Goal: Information Seeking & Learning: Learn about a topic

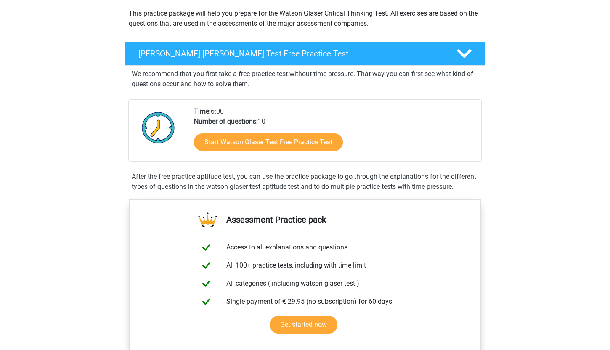
scroll to position [94, 0]
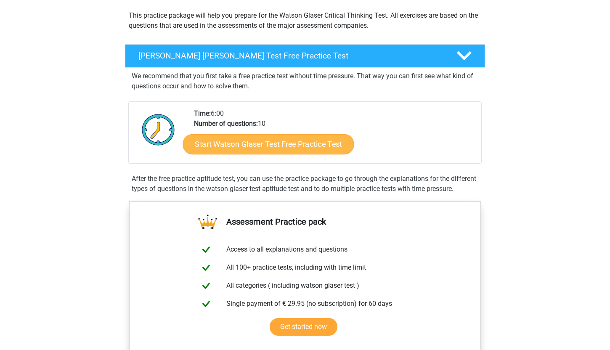
click at [268, 138] on link "Start Watson Glaser Test Free Practice Test" at bounding box center [268, 144] width 171 height 20
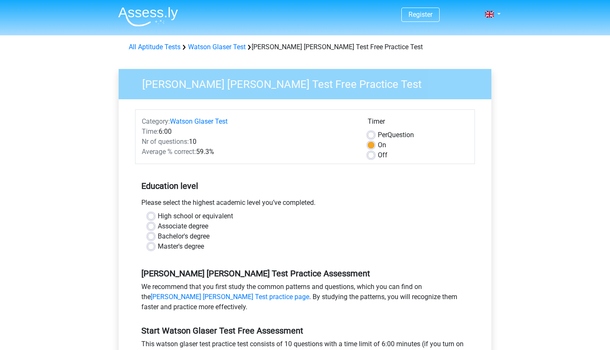
click at [158, 238] on label "Bachelor's degree" at bounding box center [184, 236] width 52 height 10
click at [152, 238] on input "Bachelor's degree" at bounding box center [151, 235] width 7 height 8
radio input "true"
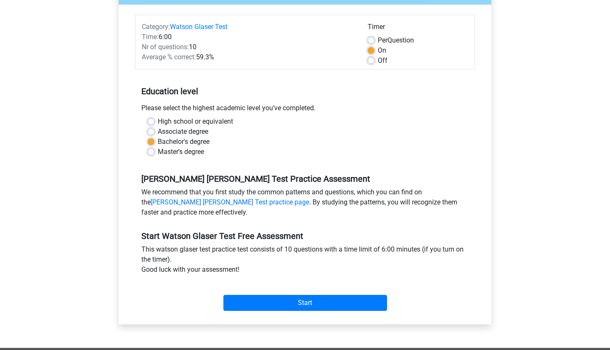
scroll to position [96, 0]
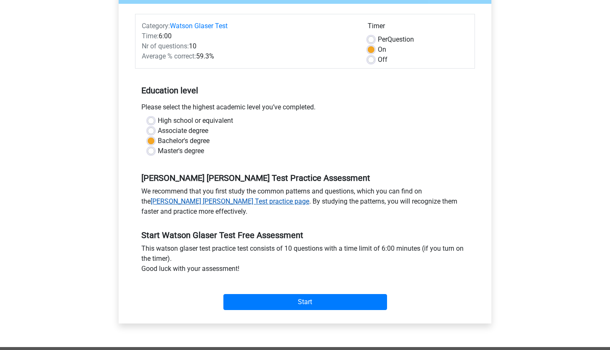
click at [309, 197] on link "Watson Glaser Test practice page" at bounding box center [230, 201] width 159 height 8
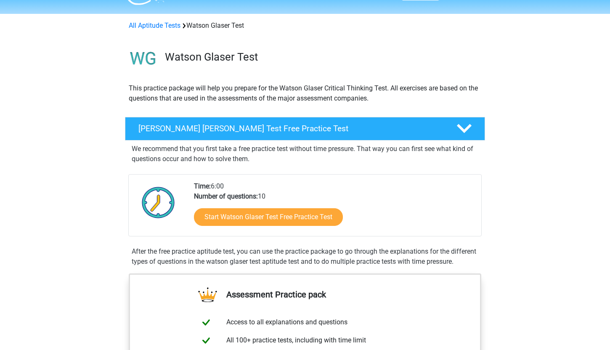
scroll to position [10, 0]
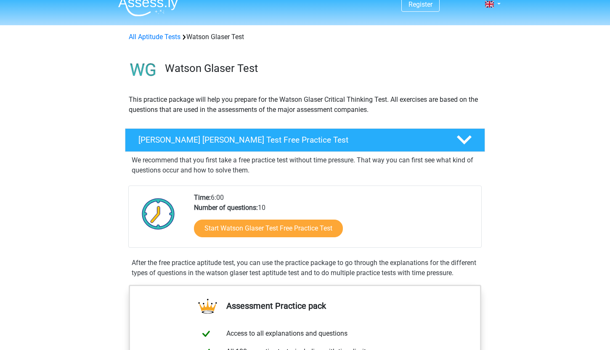
click at [316, 240] on div "Start Watson Glaser Test Free Practice Test" at bounding box center [334, 230] width 281 height 35
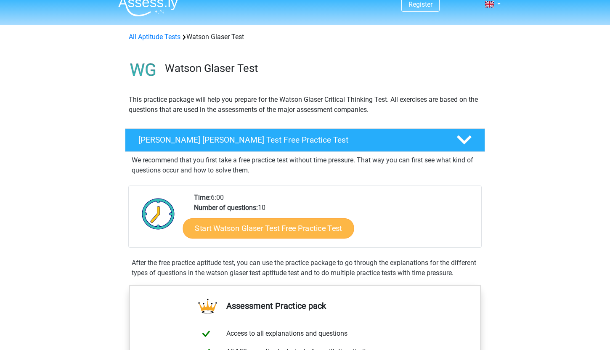
click at [316, 233] on link "Start Watson Glaser Test Free Practice Test" at bounding box center [268, 228] width 171 height 20
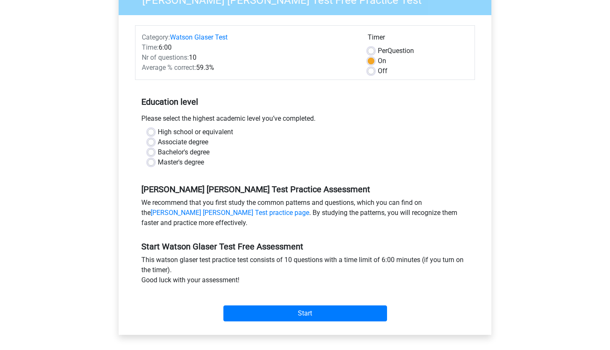
scroll to position [100, 0]
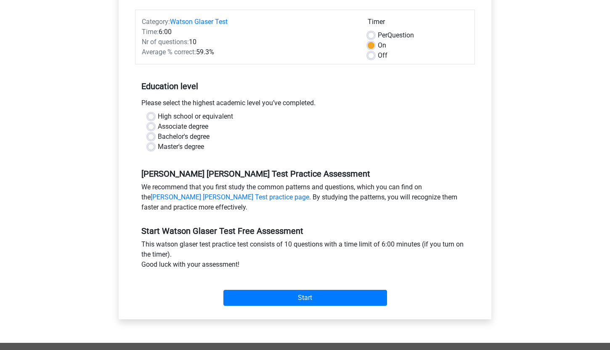
click at [158, 137] on label "Bachelor's degree" at bounding box center [184, 137] width 52 height 10
click at [153, 137] on input "Bachelor's degree" at bounding box center [151, 136] width 7 height 8
radio input "true"
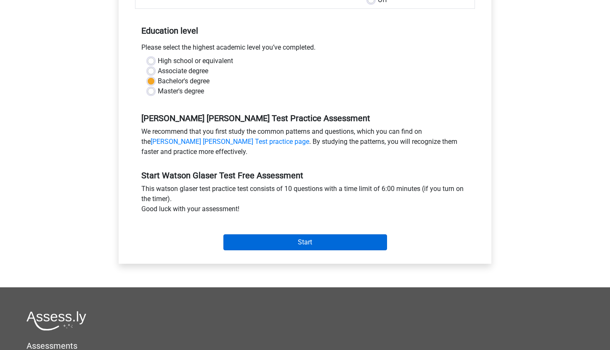
scroll to position [20, 0]
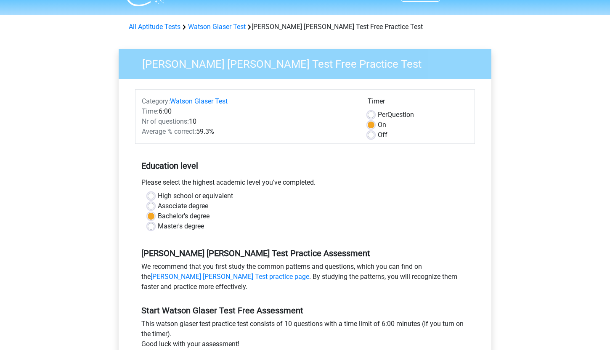
click at [378, 112] on label "Per Question" at bounding box center [396, 115] width 36 height 10
click at [371, 112] on input "Per Question" at bounding box center [371, 114] width 7 height 8
radio input "true"
click at [374, 129] on div "On" at bounding box center [418, 125] width 101 height 10
click at [378, 123] on label "On" at bounding box center [382, 125] width 8 height 10
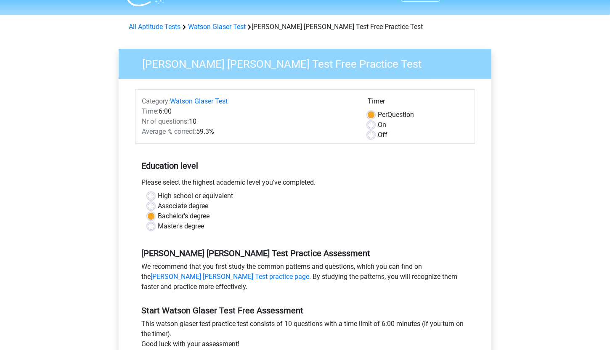
click at [370, 123] on input "On" at bounding box center [371, 124] width 7 height 8
radio input "true"
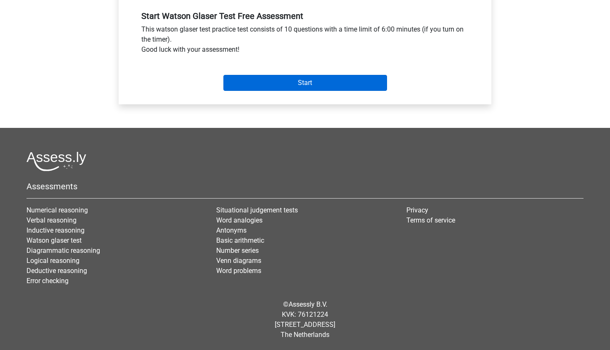
scroll to position [315, 0]
click at [305, 82] on input "Start" at bounding box center [305, 83] width 164 height 16
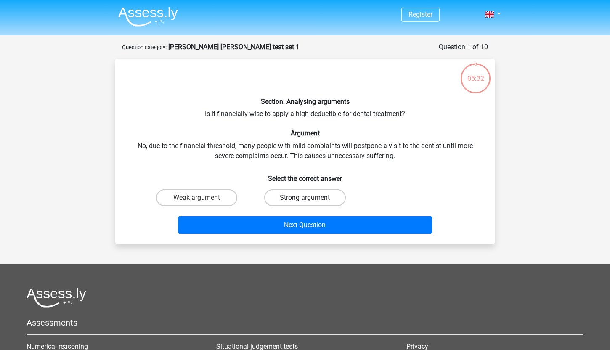
click at [295, 198] on label "Strong argument" at bounding box center [304, 197] width 81 height 17
click at [305, 198] on input "Strong argument" at bounding box center [307, 200] width 5 height 5
radio input "true"
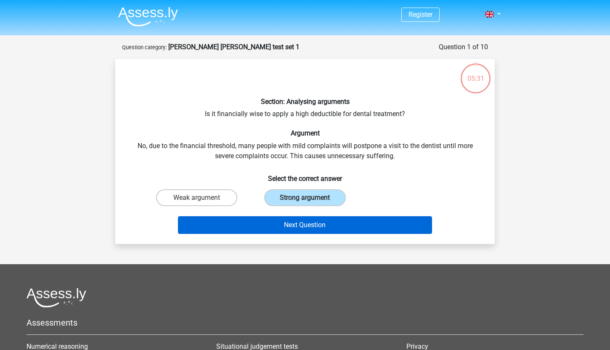
click at [298, 225] on button "Next Question" at bounding box center [305, 225] width 255 height 18
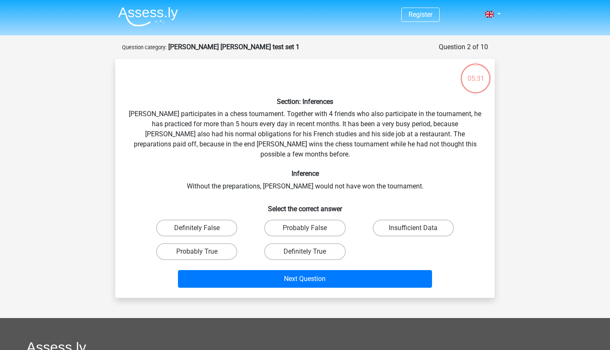
scroll to position [42, 0]
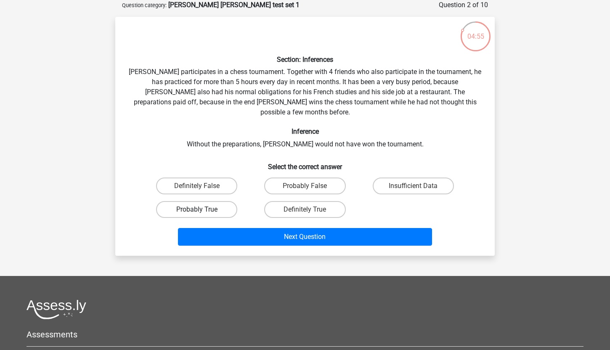
click at [222, 201] on label "Probably True" at bounding box center [196, 209] width 81 height 17
click at [202, 210] on input "Probably True" at bounding box center [199, 212] width 5 height 5
radio input "true"
click at [267, 221] on div "Next Question" at bounding box center [305, 235] width 353 height 28
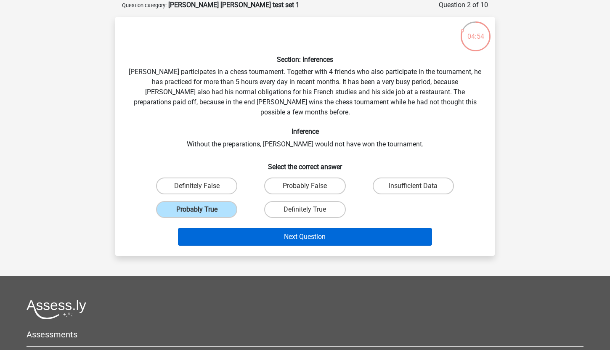
click at [264, 228] on button "Next Question" at bounding box center [305, 237] width 255 height 18
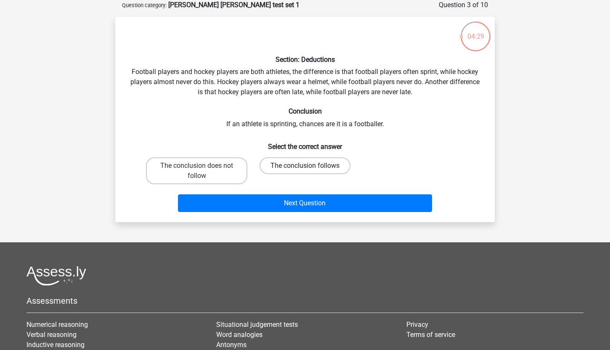
click at [297, 165] on label "The conclusion follows" at bounding box center [305, 165] width 91 height 17
click at [305, 166] on input "The conclusion follows" at bounding box center [307, 168] width 5 height 5
radio input "true"
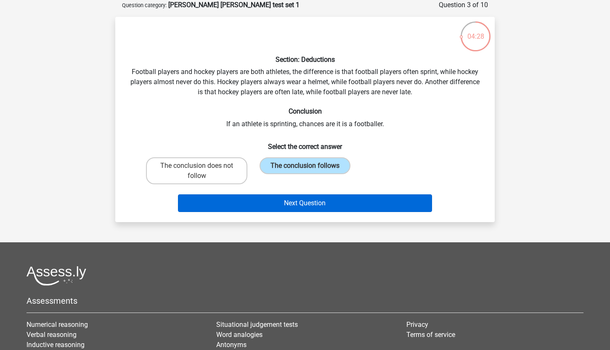
click at [298, 200] on button "Next Question" at bounding box center [305, 203] width 255 height 18
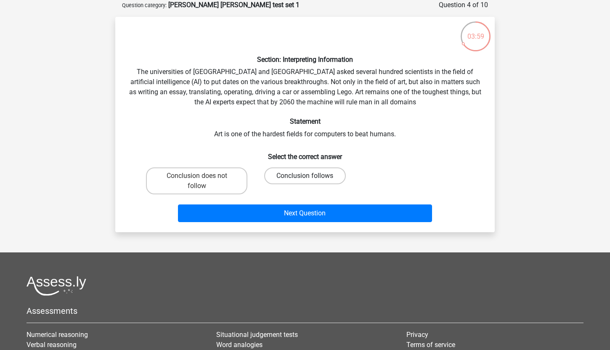
click at [303, 176] on label "Conclusion follows" at bounding box center [304, 176] width 81 height 17
click at [305, 176] on input "Conclusion follows" at bounding box center [307, 178] width 5 height 5
radio input "true"
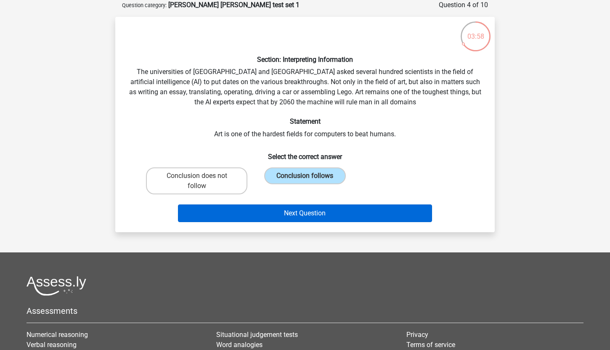
click at [303, 215] on button "Next Question" at bounding box center [305, 214] width 255 height 18
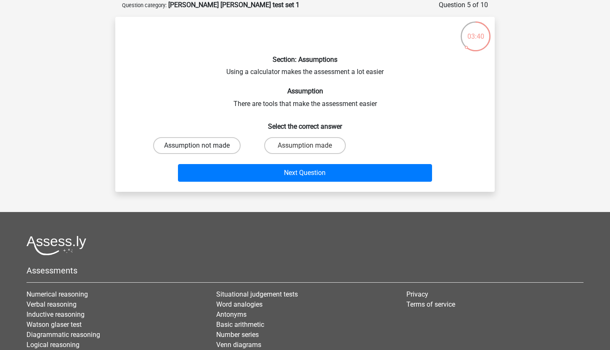
click at [210, 148] on label "Assumption not made" at bounding box center [197, 145] width 88 height 17
click at [202, 148] on input "Assumption not made" at bounding box center [199, 148] width 5 height 5
radio input "true"
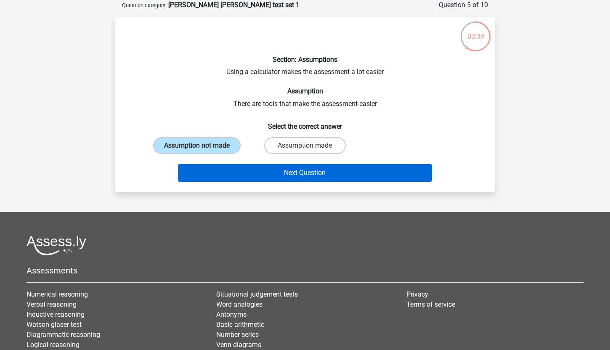
click at [289, 180] on button "Next Question" at bounding box center [305, 173] width 255 height 18
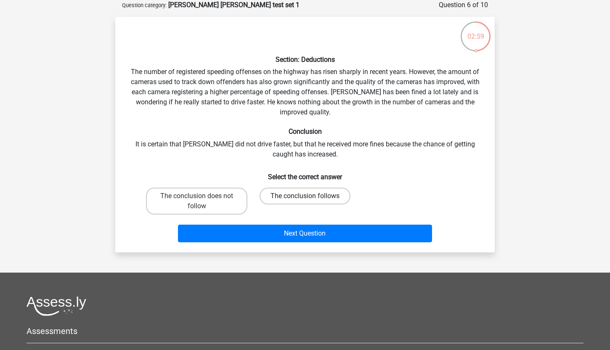
click at [341, 197] on label "The conclusion follows" at bounding box center [305, 196] width 91 height 17
click at [311, 197] on input "The conclusion follows" at bounding box center [307, 198] width 5 height 5
radio input "true"
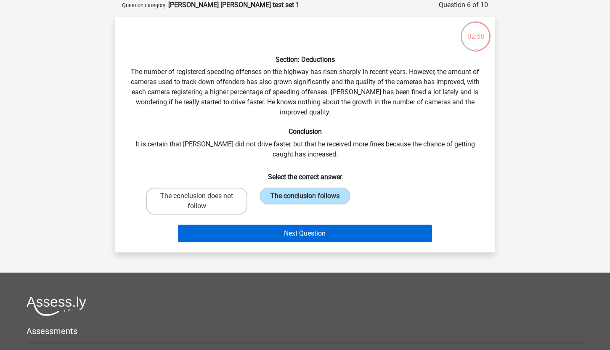
click at [335, 236] on button "Next Question" at bounding box center [305, 234] width 255 height 18
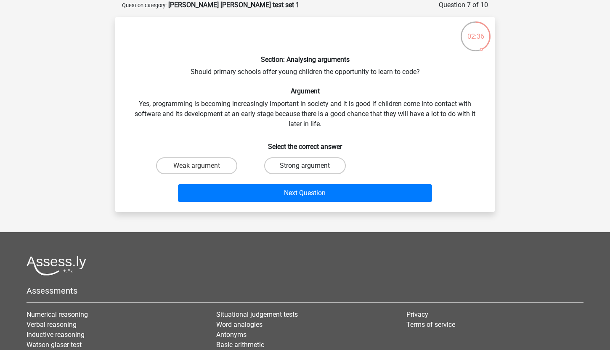
click at [298, 166] on label "Strong argument" at bounding box center [304, 165] width 81 height 17
click at [305, 166] on input "Strong argument" at bounding box center [307, 168] width 5 height 5
radio input "true"
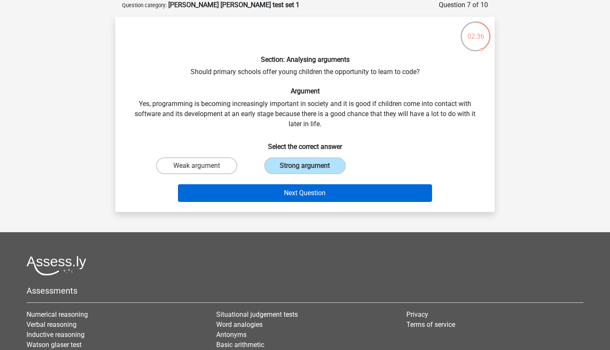
click at [296, 187] on button "Next Question" at bounding box center [305, 193] width 255 height 18
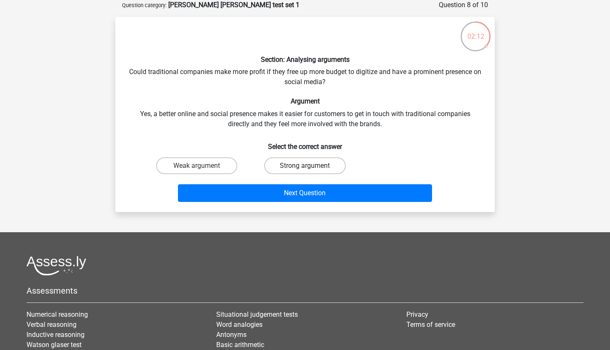
click at [293, 161] on label "Strong argument" at bounding box center [304, 165] width 81 height 17
click at [305, 166] on input "Strong argument" at bounding box center [307, 168] width 5 height 5
radio input "true"
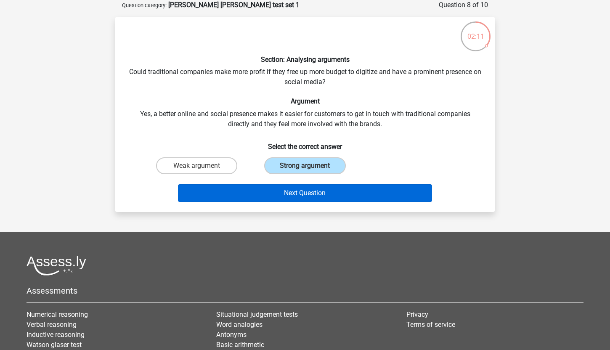
click at [290, 201] on button "Next Question" at bounding box center [305, 193] width 255 height 18
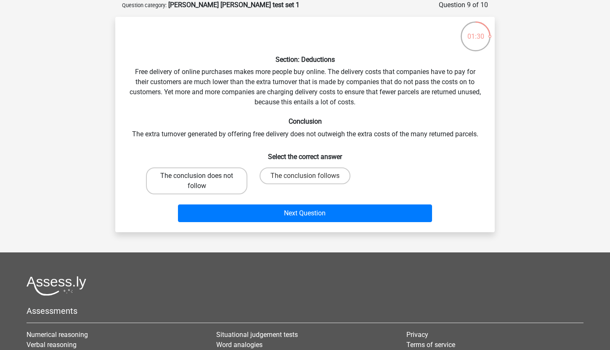
click at [223, 171] on label "The conclusion does not follow" at bounding box center [196, 181] width 101 height 27
click at [202, 176] on input "The conclusion does not follow" at bounding box center [199, 178] width 5 height 5
radio input "true"
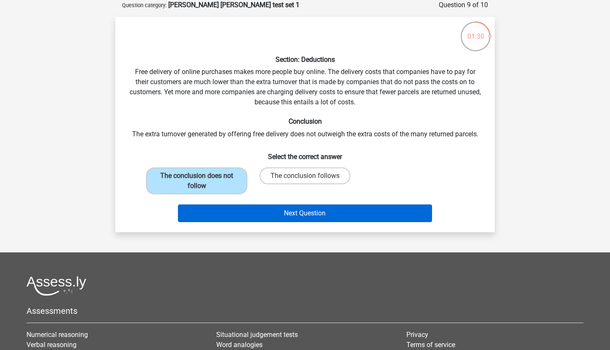
click at [257, 215] on button "Next Question" at bounding box center [305, 214] width 255 height 18
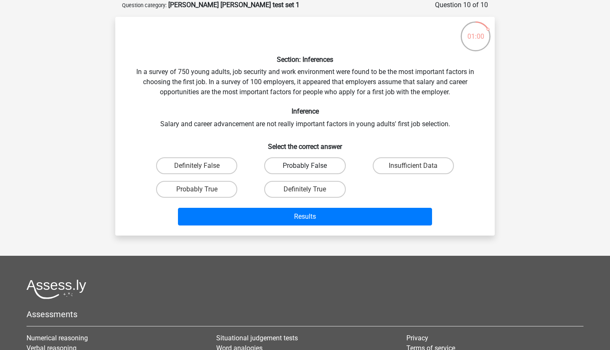
click at [326, 168] on label "Probably False" at bounding box center [304, 165] width 81 height 17
click at [311, 168] on input "Probably False" at bounding box center [307, 168] width 5 height 5
radio input "true"
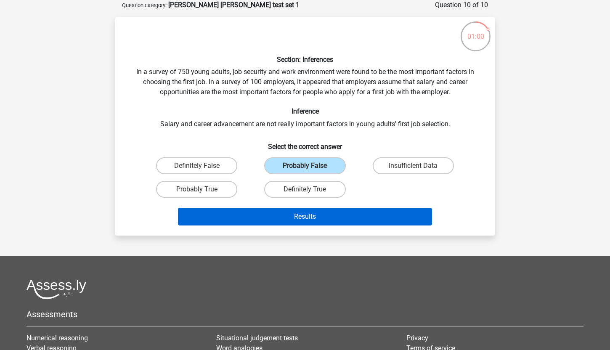
click at [326, 216] on button "Results" at bounding box center [305, 217] width 255 height 18
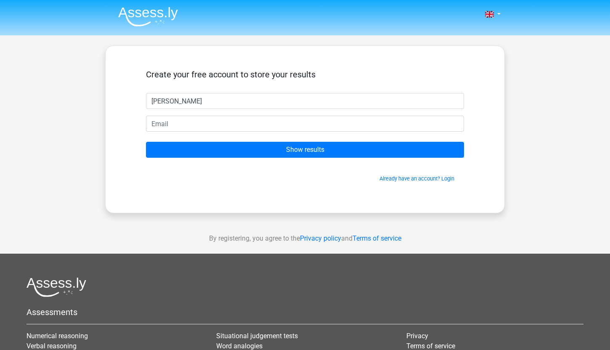
type input "[PERSON_NAME]"
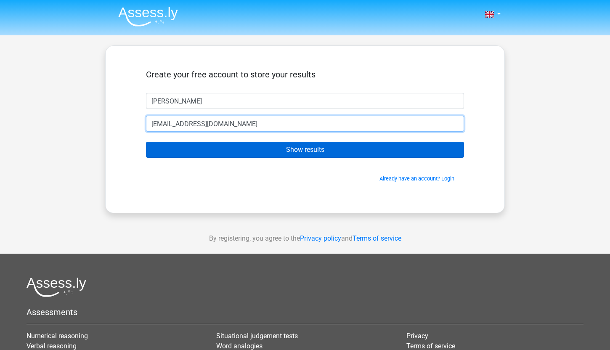
type input "[EMAIL_ADDRESS][DOMAIN_NAME]"
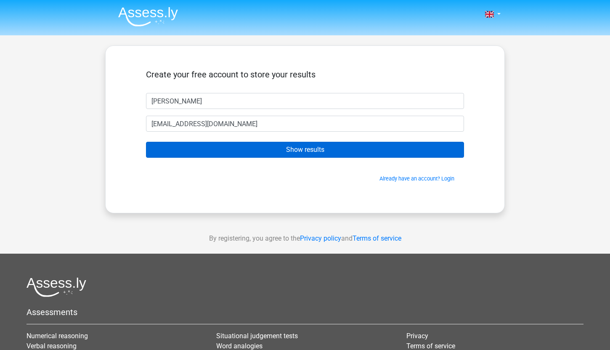
click at [285, 149] on input "Show results" at bounding box center [305, 150] width 318 height 16
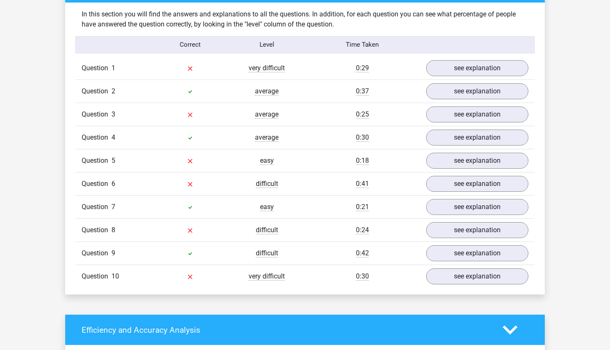
scroll to position [651, 0]
click at [480, 159] on link "see explanation" at bounding box center [477, 161] width 117 height 19
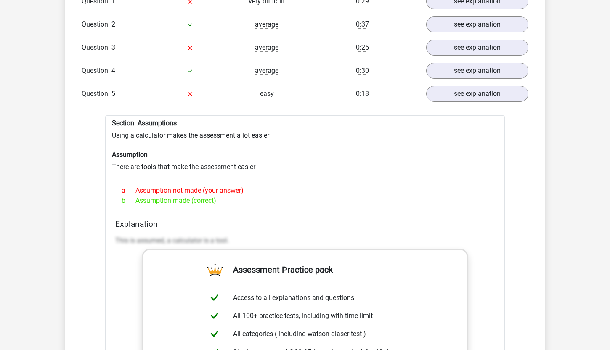
scroll to position [730, 0]
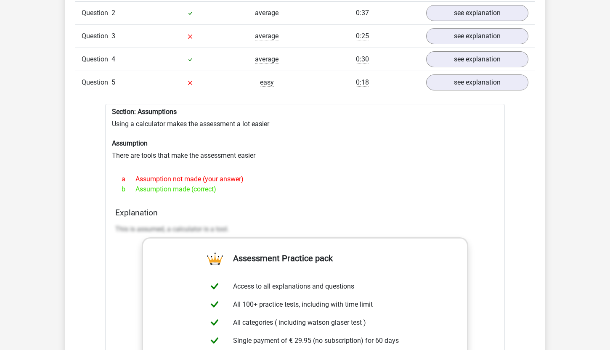
click at [111, 155] on div "Section: Assumptions Using a calculator makes the assessment a lot easier Assum…" at bounding box center [305, 308] width 400 height 409
drag, startPoint x: 109, startPoint y: 158, endPoint x: 274, endPoint y: 158, distance: 164.6
click at [274, 158] on div "Section: Assumptions Using a calculator makes the assessment a lot easier Assum…" at bounding box center [305, 308] width 400 height 409
drag, startPoint x: 243, startPoint y: 172, endPoint x: 262, endPoint y: 178, distance: 19.8
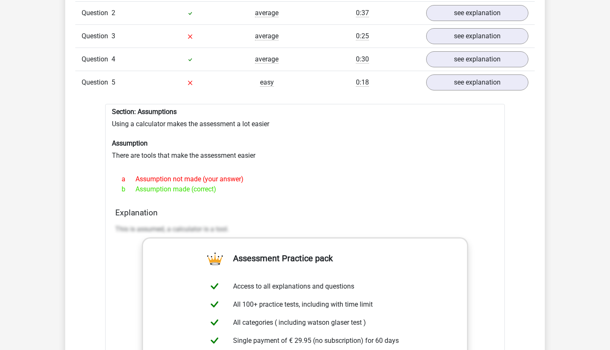
click at [262, 178] on div "a Assumption not made (your answer) b Assumption made (correct)" at bounding box center [305, 184] width 380 height 27
click at [262, 178] on div "a Assumption not made (your answer)" at bounding box center [305, 179] width 380 height 10
click at [264, 183] on div "a Assumption not made (your answer)" at bounding box center [305, 179] width 380 height 10
drag, startPoint x: 250, startPoint y: 189, endPoint x: 122, endPoint y: 188, distance: 127.1
click at [122, 188] on div "b Assumption made (correct)" at bounding box center [305, 189] width 380 height 10
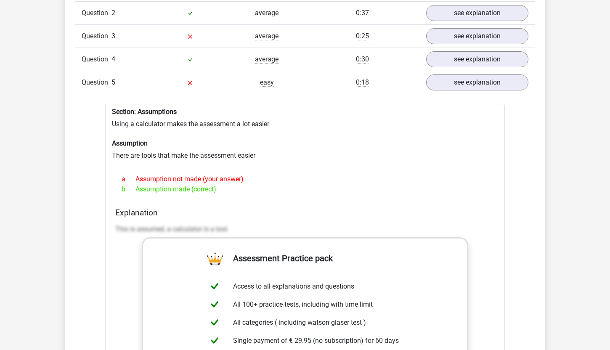
click at [122, 188] on span "b" at bounding box center [129, 189] width 14 height 10
drag, startPoint x: 110, startPoint y: 156, endPoint x: 289, endPoint y: 154, distance: 178.5
click at [289, 154] on div "Section: Assumptions Using a calculator makes the assessment a lot easier Assum…" at bounding box center [305, 308] width 400 height 409
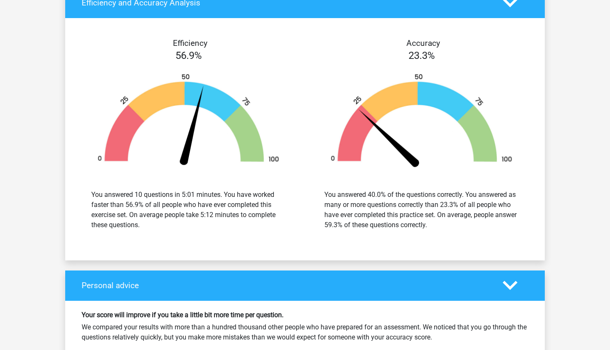
scroll to position [1460, 0]
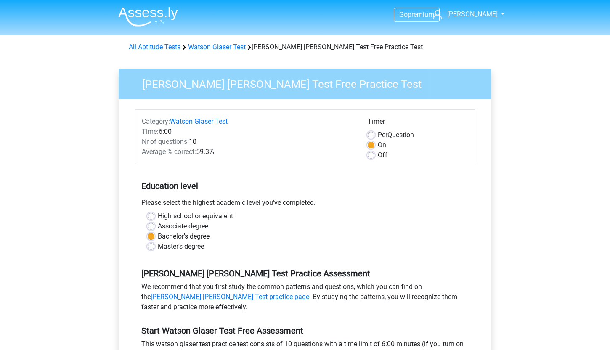
scroll to position [315, 0]
